Goal: Use online tool/utility: Utilize a website feature to perform a specific function

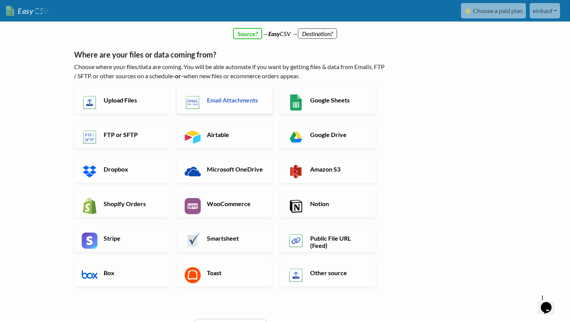
click at [223, 101] on h6 "Email Attachments" at bounding box center [235, 99] width 60 height 7
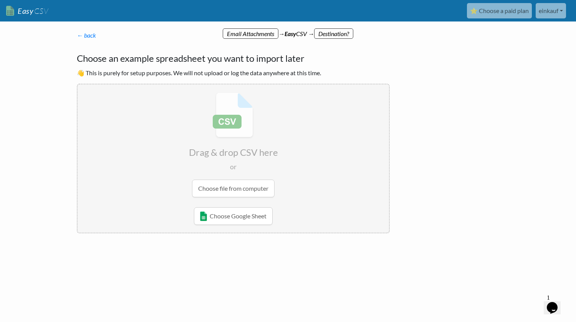
click at [234, 192] on input "file" at bounding box center [234, 145] width 312 height 121
click at [257, 34] on p "← back" at bounding box center [233, 35] width 313 height 9
click at [237, 184] on input "file" at bounding box center [234, 145] width 312 height 121
click at [237, 187] on input "file" at bounding box center [234, 145] width 312 height 121
type input "C:\fakepath\Stock Feed 080925.csv"
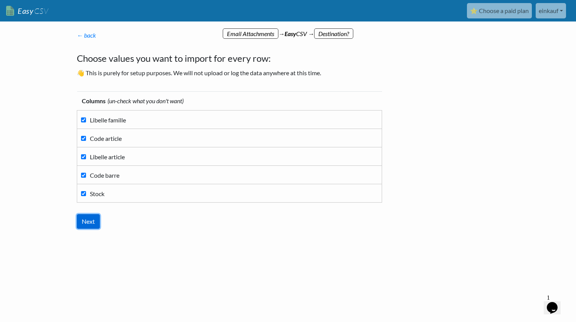
click at [87, 226] on input "Next" at bounding box center [88, 221] width 23 height 15
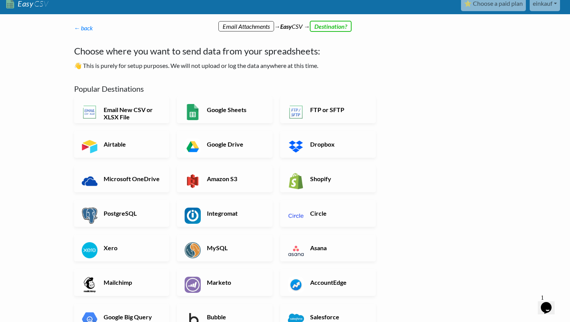
scroll to position [7, 0]
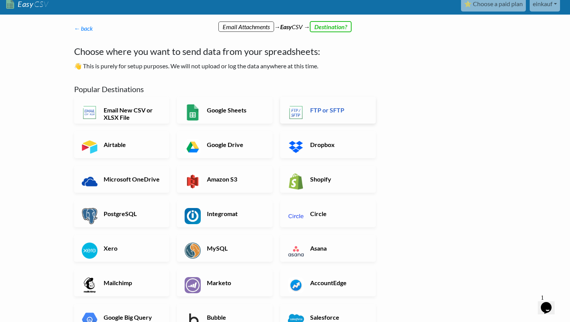
click at [336, 112] on h6 "FTP or SFTP" at bounding box center [338, 109] width 60 height 7
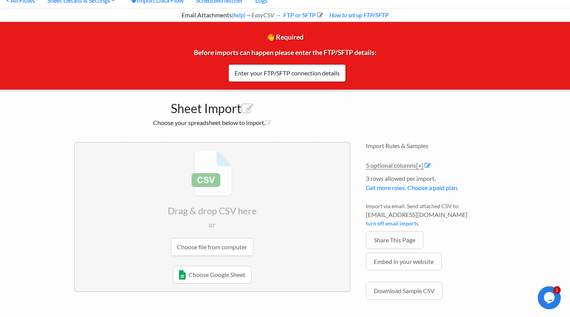
scroll to position [27, 0]
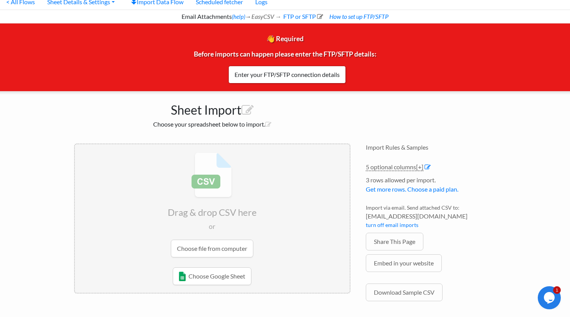
click at [223, 248] on input "file" at bounding box center [212, 204] width 275 height 121
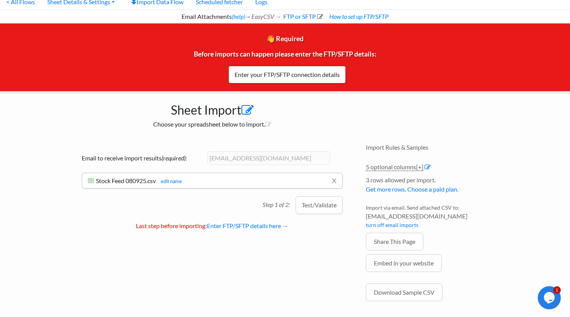
click at [249, 115] on icon at bounding box center [248, 110] width 12 height 12
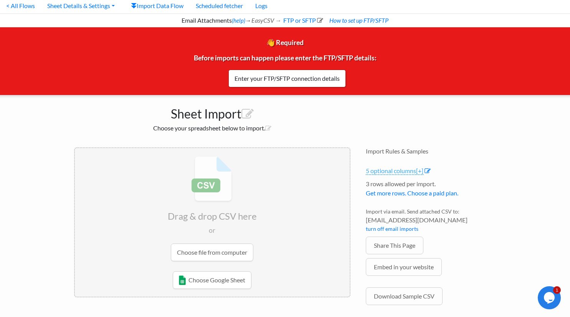
click at [408, 172] on link "5 optional columns [+]" at bounding box center [395, 171] width 58 height 8
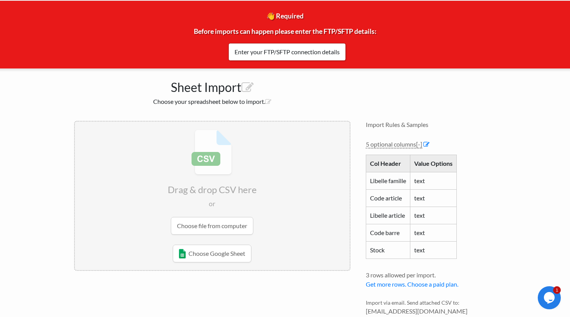
scroll to position [49, 0]
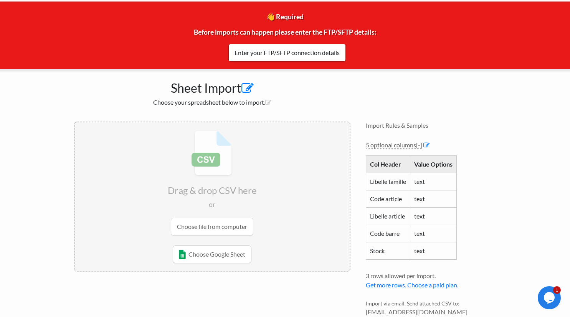
click at [254, 89] on icon at bounding box center [248, 88] width 12 height 12
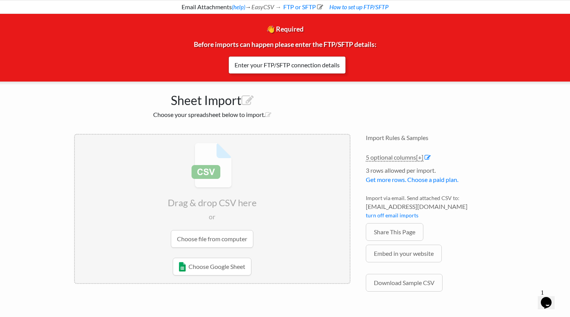
click at [293, 69] on link "Enter your FTP/SFTP connection details" at bounding box center [288, 65] width 118 height 18
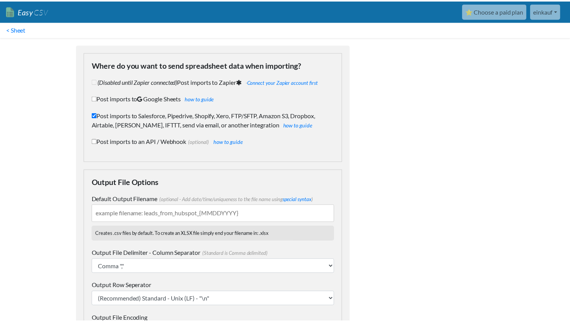
scroll to position [60, 0]
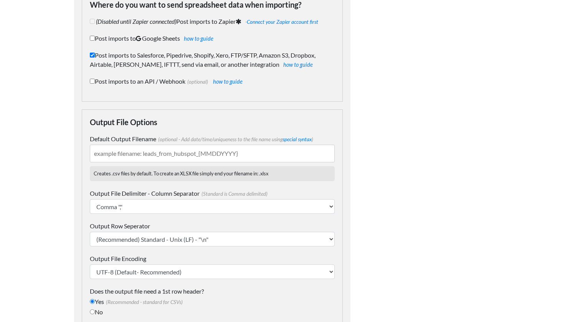
checkbox input "true"
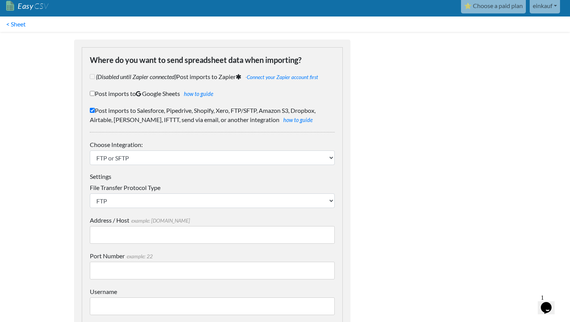
scroll to position [0, 0]
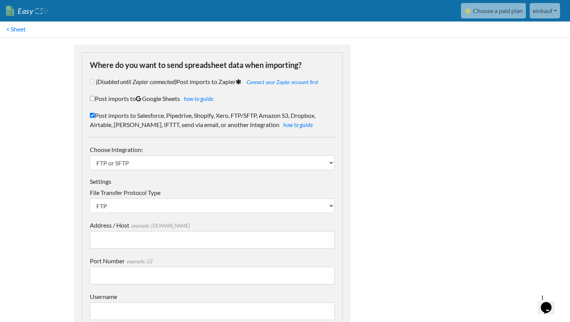
click at [25, 10] on link "Easy CSV" at bounding box center [27, 11] width 42 height 16
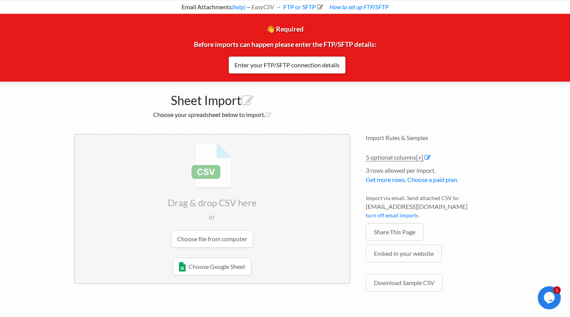
scroll to position [38, 0]
click at [248, 99] on icon at bounding box center [248, 101] width 12 height 12
